Goal: Task Accomplishment & Management: Manage account settings

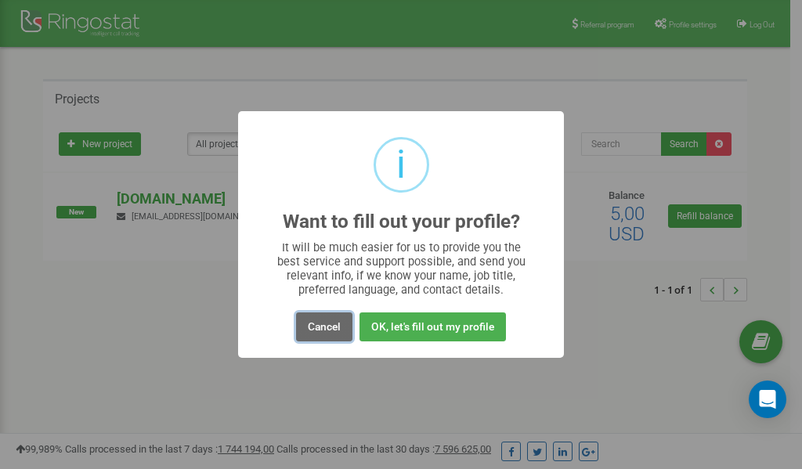
click at [322, 329] on button "Cancel" at bounding box center [324, 326] width 56 height 29
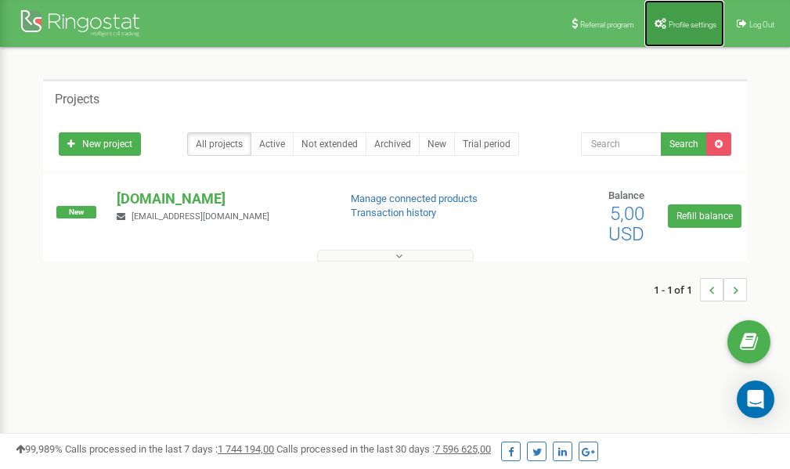
click at [672, 23] on span "Profile settings" at bounding box center [692, 24] width 48 height 9
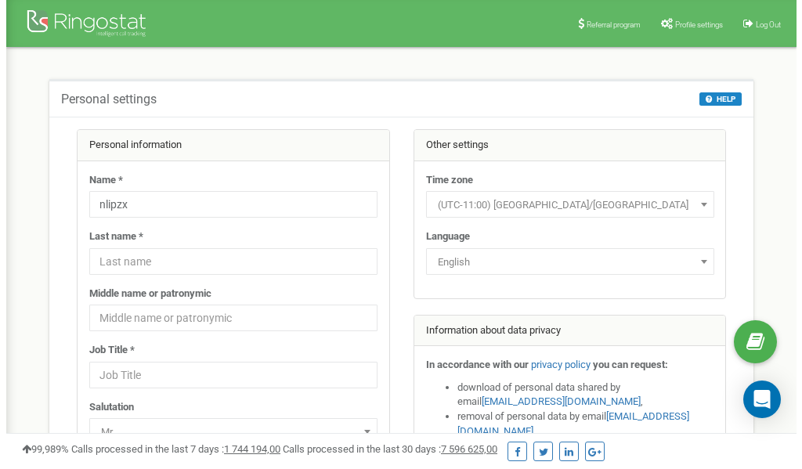
scroll to position [78, 0]
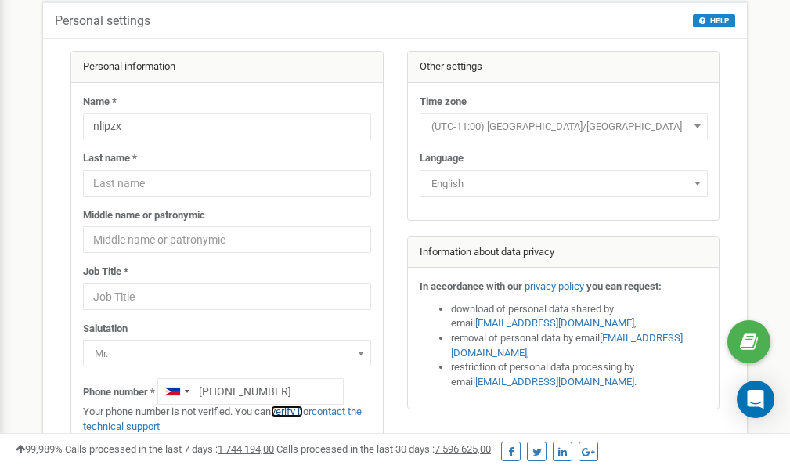
click at [294, 410] on link "verify it" at bounding box center [287, 411] width 32 height 12
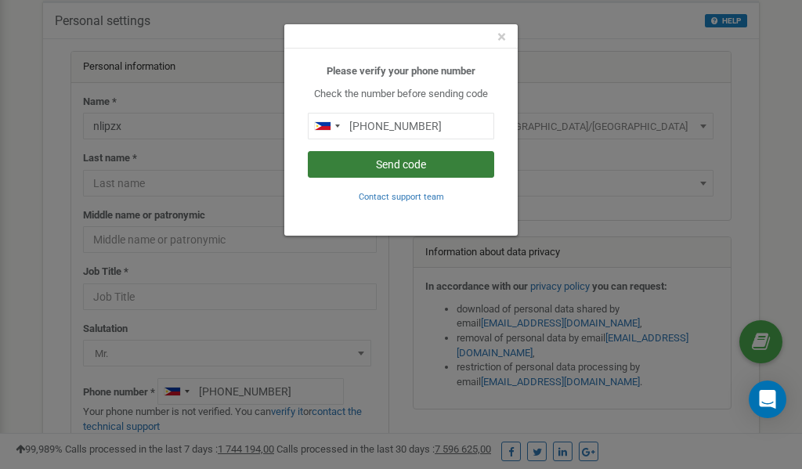
click at [398, 168] on button "Send code" at bounding box center [401, 164] width 186 height 27
